Goal: Book appointment/travel/reservation

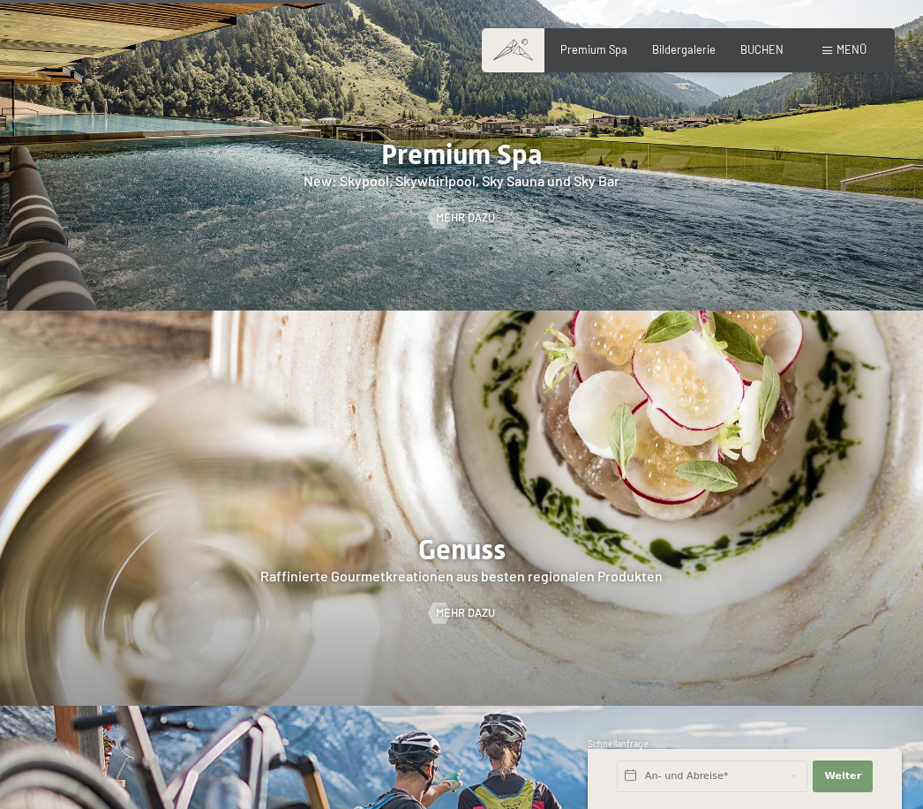
scroll to position [2237, 0]
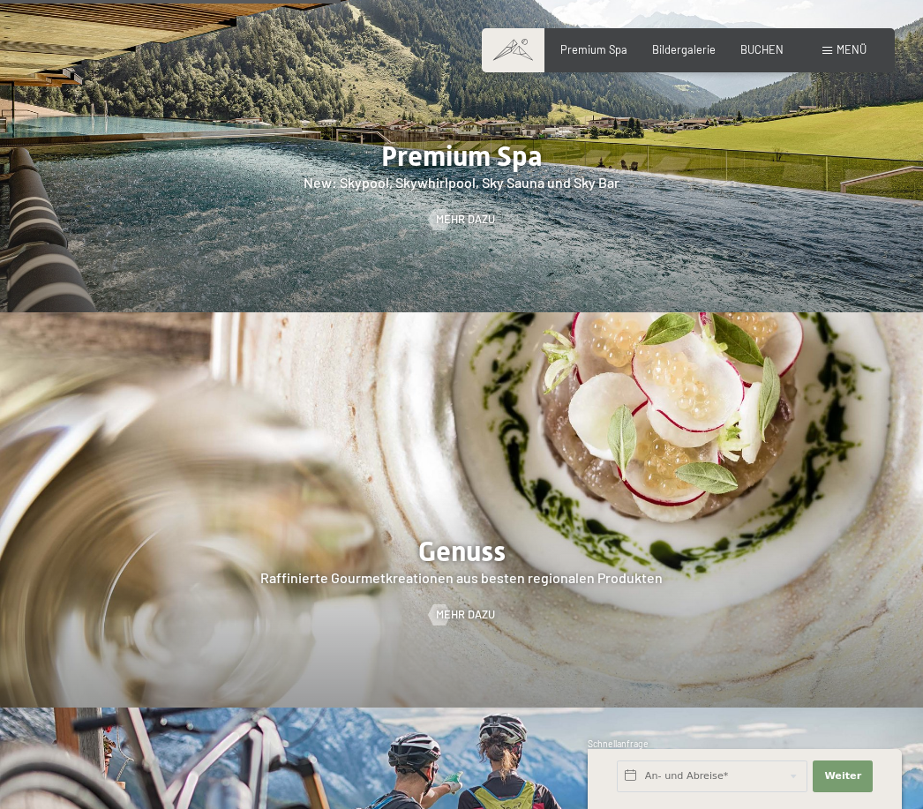
click at [589, 507] on div at bounding box center [461, 509] width 923 height 395
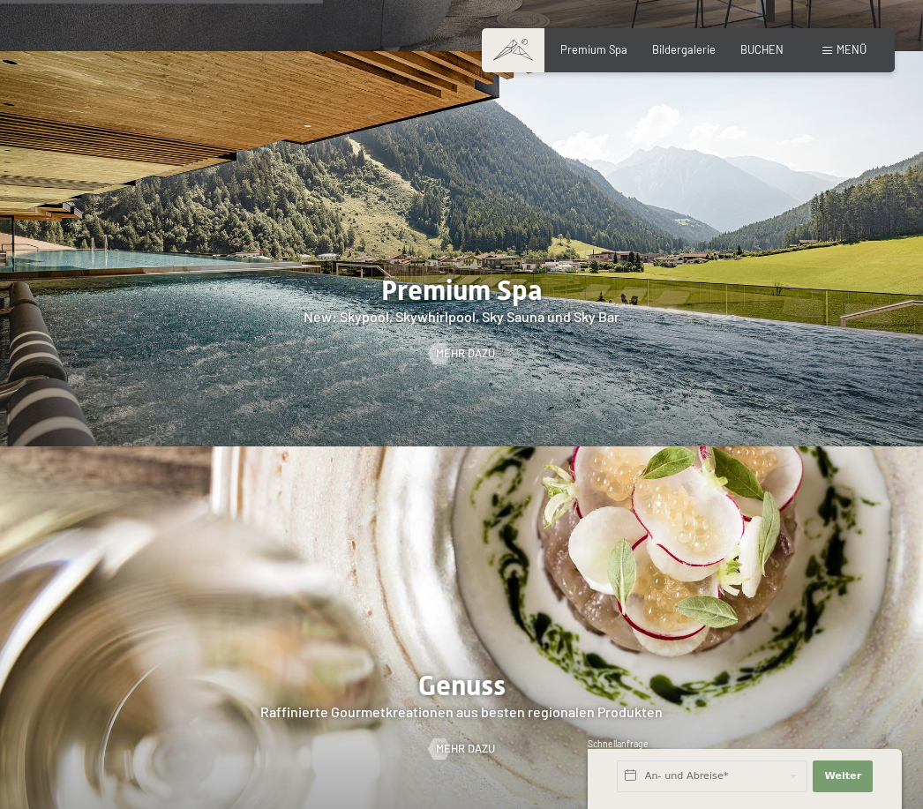
scroll to position [2104, 0]
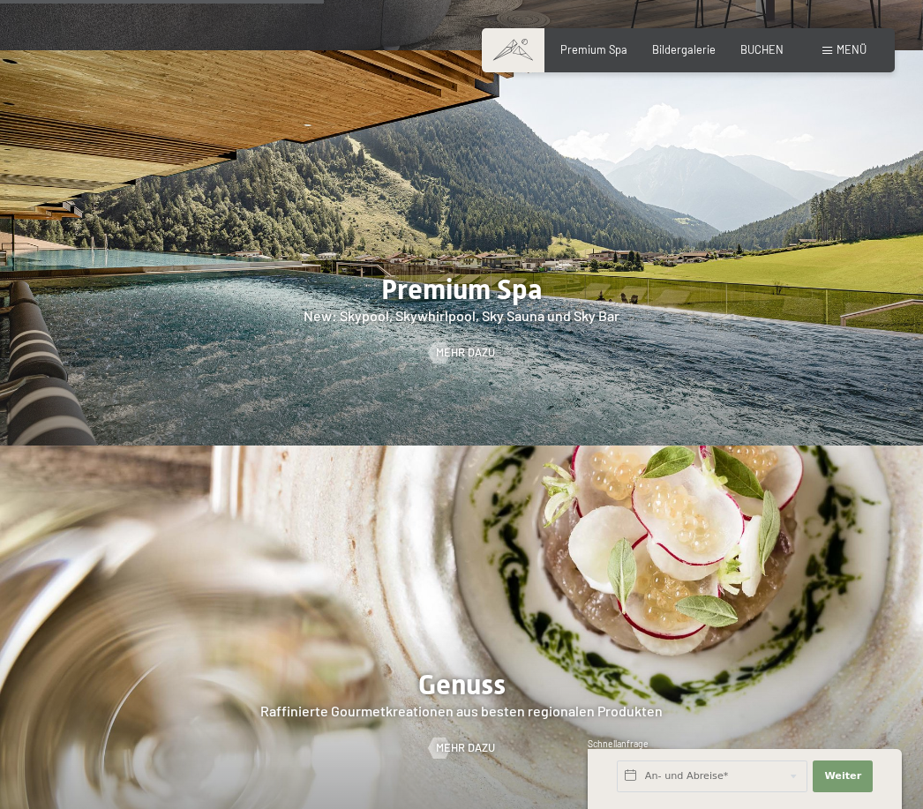
click at [467, 740] on link "Mehr dazu" at bounding box center [462, 748] width 66 height 16
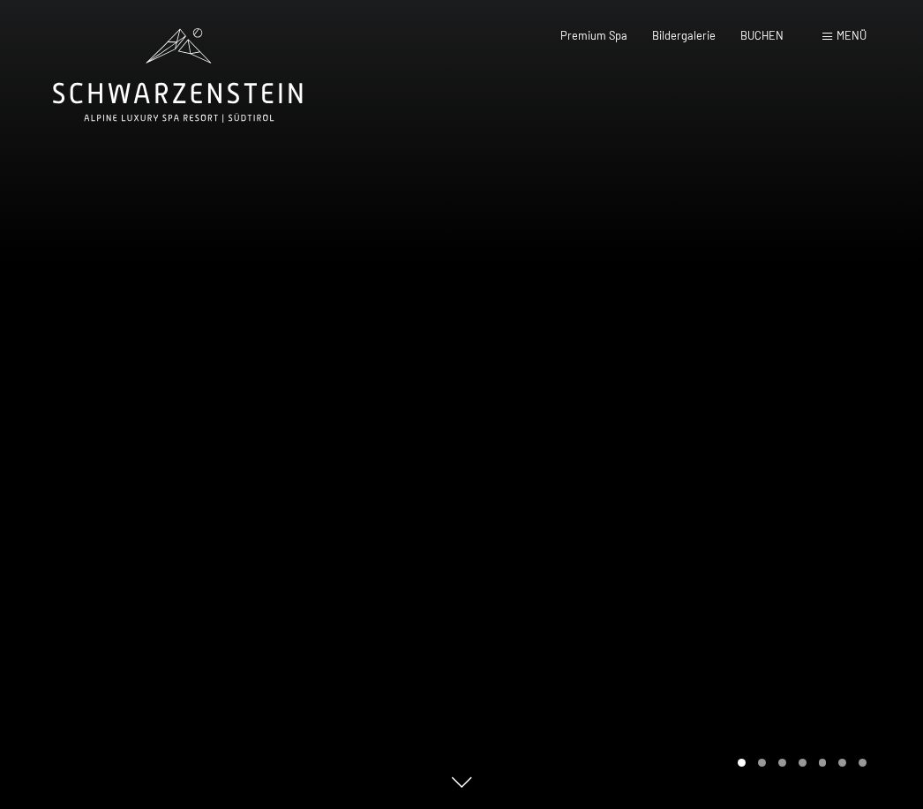
click at [848, 41] on span "Menü" at bounding box center [851, 35] width 30 height 14
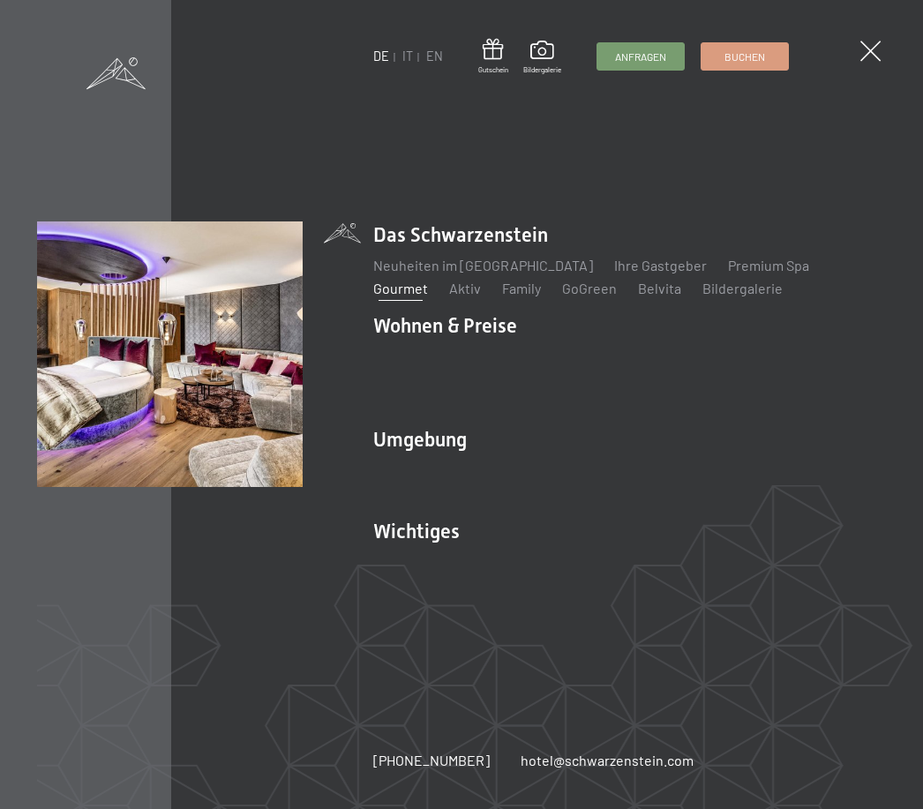
click at [566, 365] on link "Zimmer & Preise" at bounding box center [560, 356] width 102 height 17
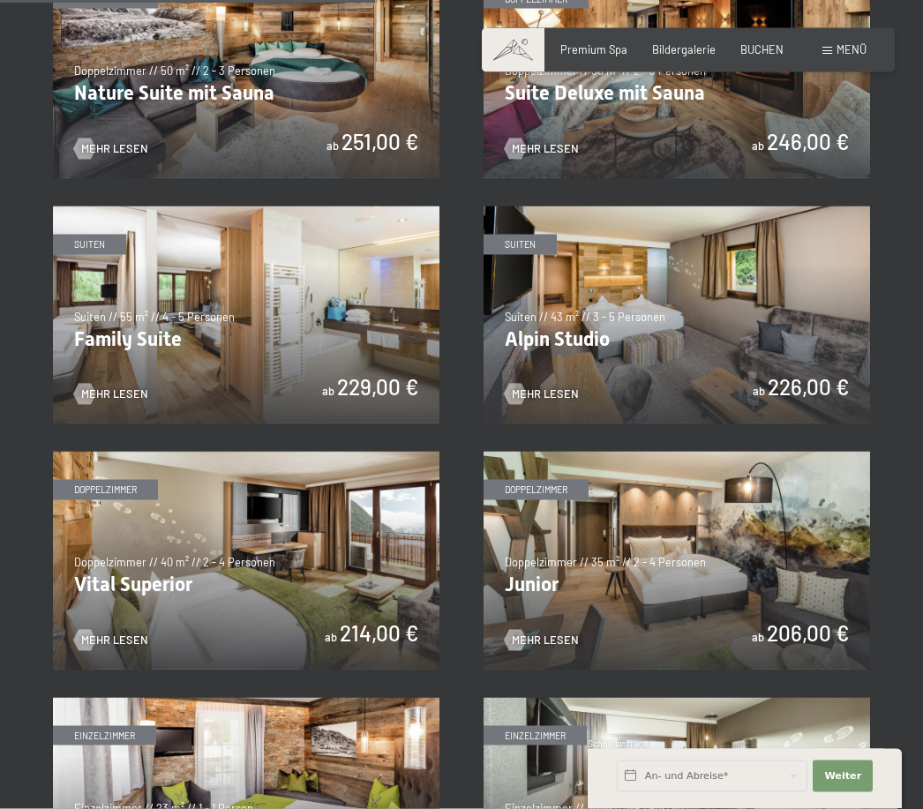
scroll to position [1336, 0]
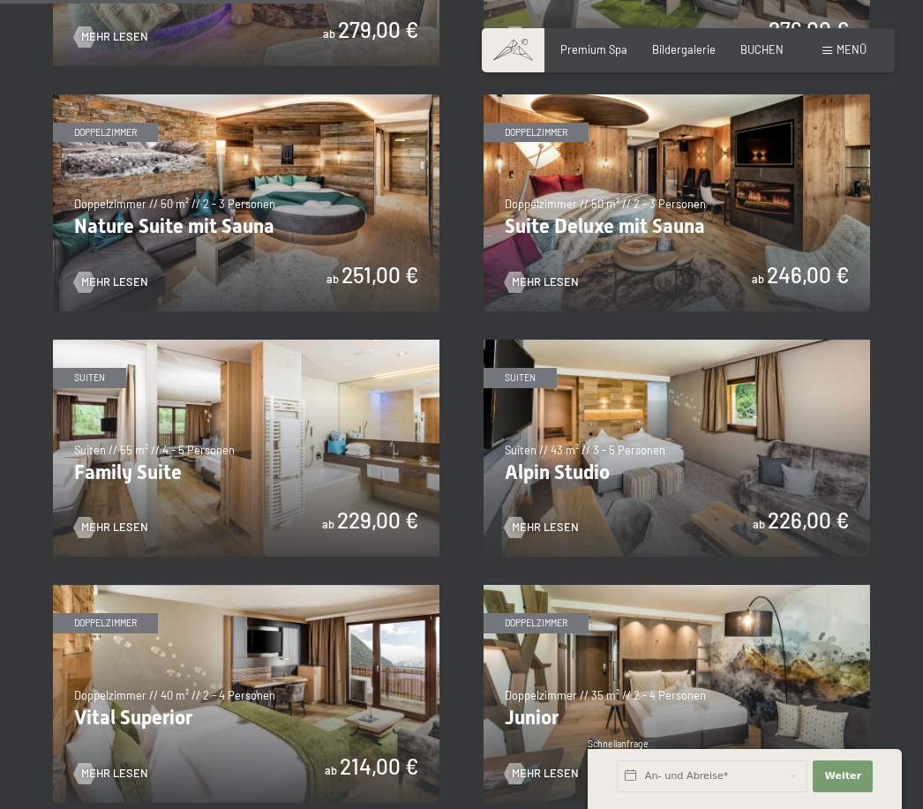
click at [208, 441] on img at bounding box center [246, 448] width 386 height 217
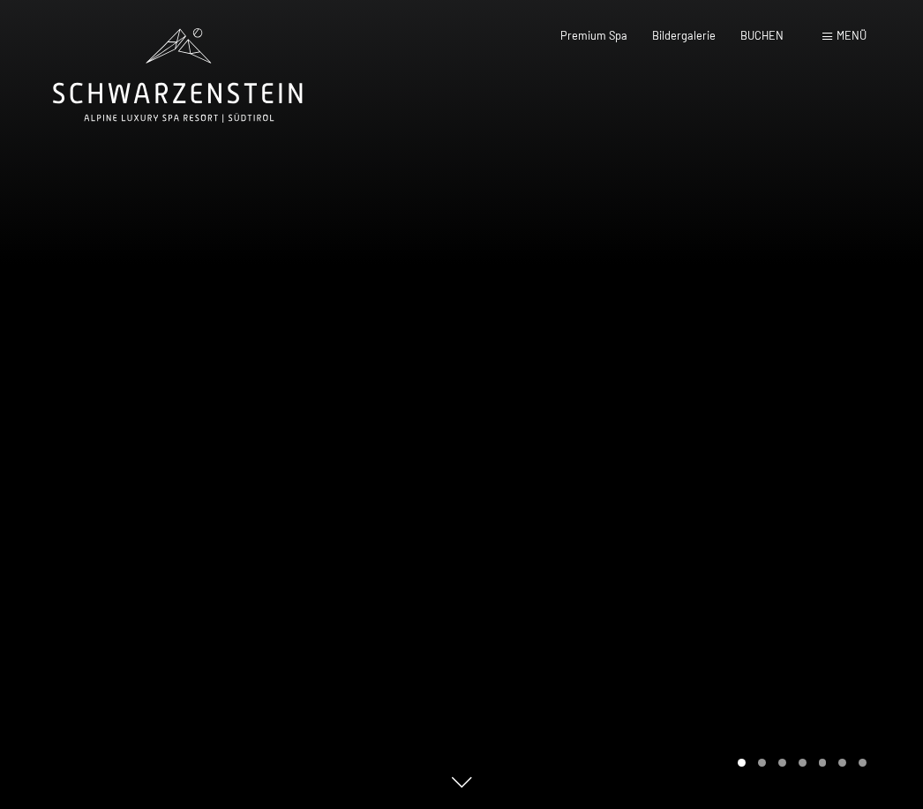
click at [593, 28] on div "Buchen Anfragen Premium Spa Bildergalerie BUCHEN Menü DE IT EN Gutschein Bilder…" at bounding box center [688, 36] width 356 height 16
click at [581, 41] on div "Premium Spa" at bounding box center [593, 36] width 67 height 16
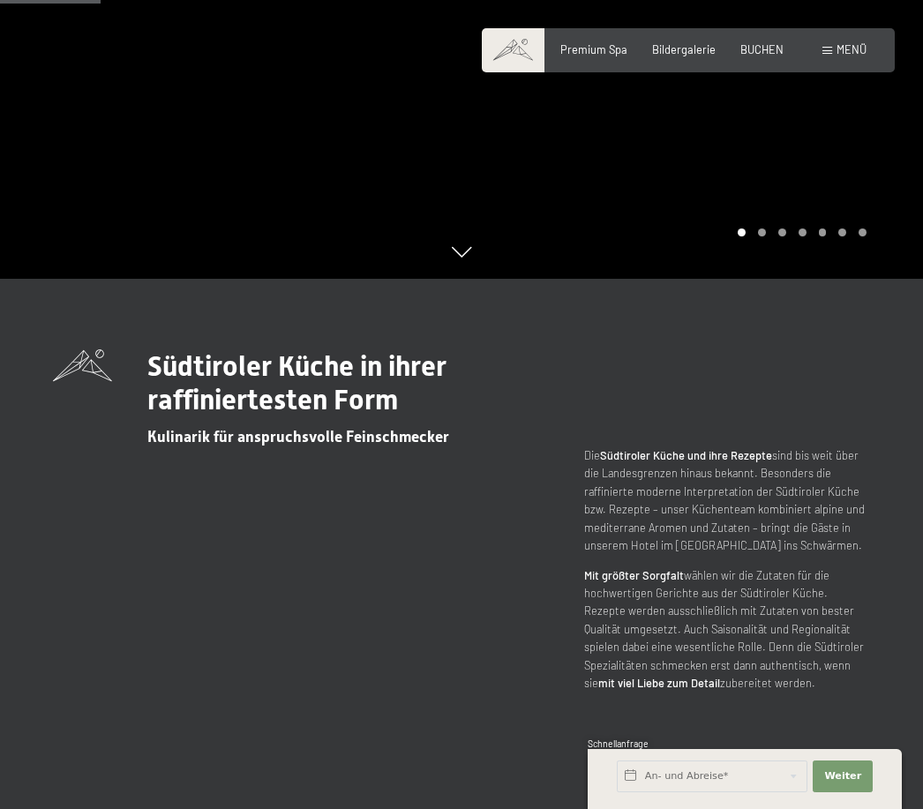
scroll to position [529, 0]
